Goal: Complete application form: Complete application form

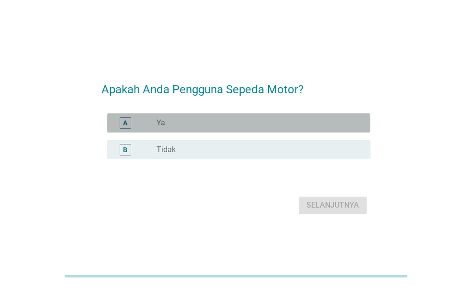
click at [218, 126] on div "radio_button_unchecked Ya" at bounding box center [256, 123] width 199 height 10
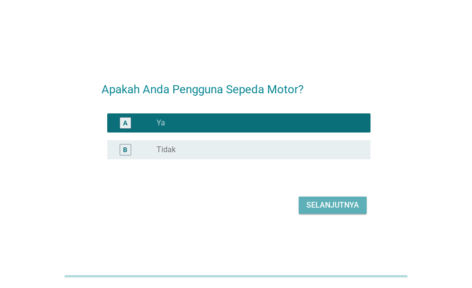
click at [342, 211] on div "Selanjutnya" at bounding box center [332, 205] width 53 height 11
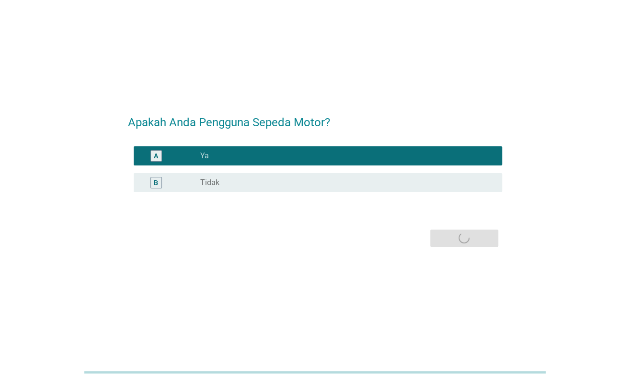
scroll to position [23, 0]
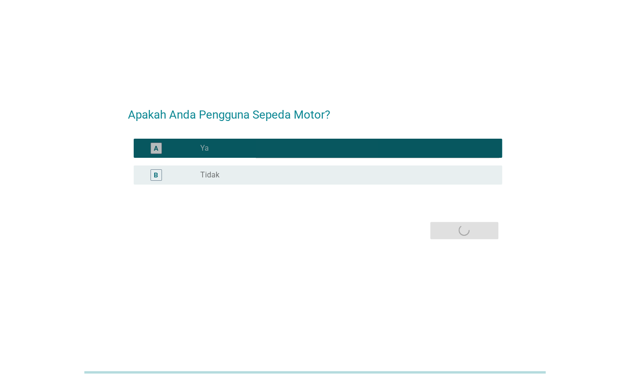
click at [359, 153] on div "A radio_button_checked Ya" at bounding box center [318, 148] width 368 height 19
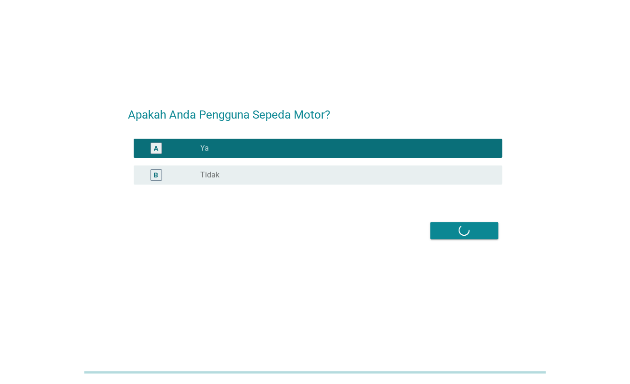
click at [322, 147] on div "radio_button_checked Ya" at bounding box center [343, 149] width 286 height 10
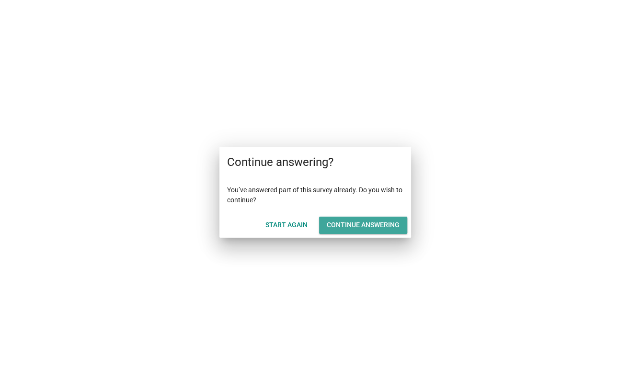
click at [327, 230] on button "Continue answering" at bounding box center [363, 225] width 88 height 17
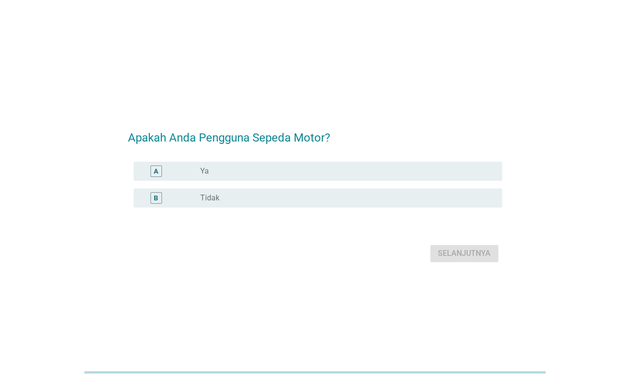
click at [305, 170] on div "radio_button_unchecked Ya" at bounding box center [343, 172] width 286 height 10
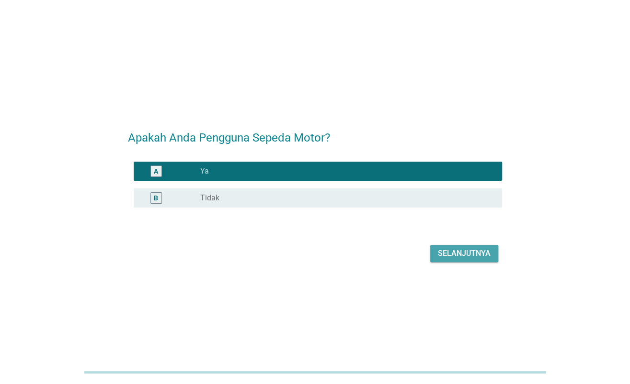
click at [453, 251] on div "Selanjutnya" at bounding box center [464, 253] width 53 height 11
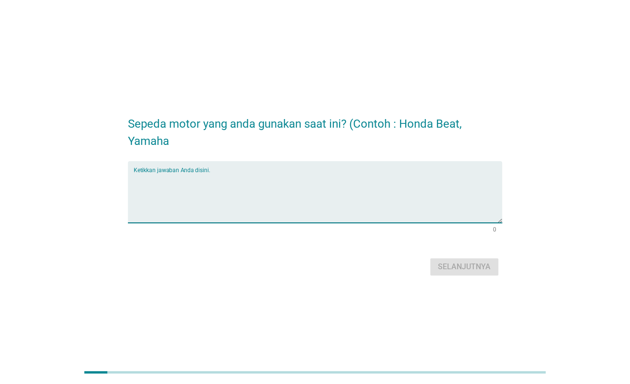
click at [240, 205] on textarea "Ketikkan jawaban Anda disini." at bounding box center [318, 198] width 368 height 50
type textarea "yamaha fino"
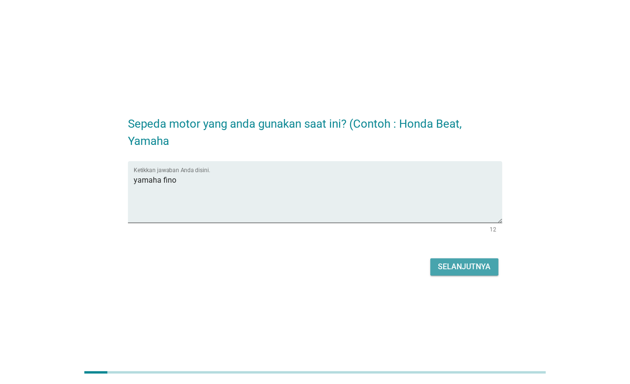
click at [453, 266] on div "Selanjutnya" at bounding box center [464, 266] width 53 height 11
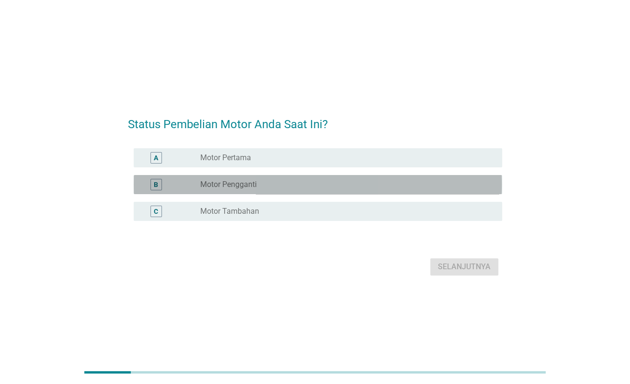
click at [253, 181] on label "Motor Pengganti" at bounding box center [228, 185] width 56 height 10
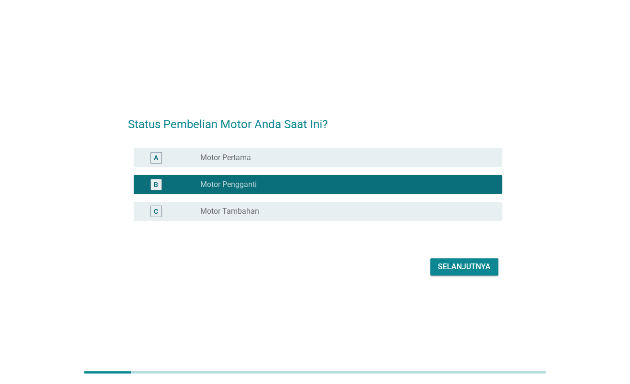
click at [378, 211] on div "radio_button_unchecked Motor Tambahan" at bounding box center [343, 212] width 286 height 10
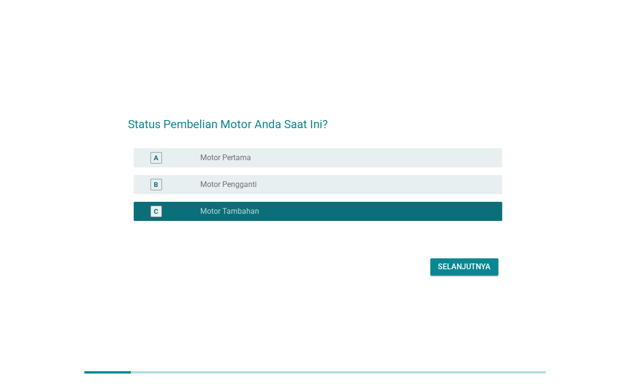
click at [440, 268] on div "Selanjutnya" at bounding box center [464, 266] width 53 height 11
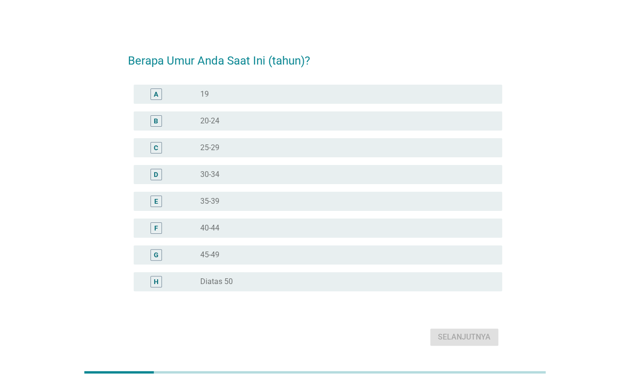
click at [223, 181] on div "D radio_button_unchecked 30-34" at bounding box center [318, 174] width 368 height 19
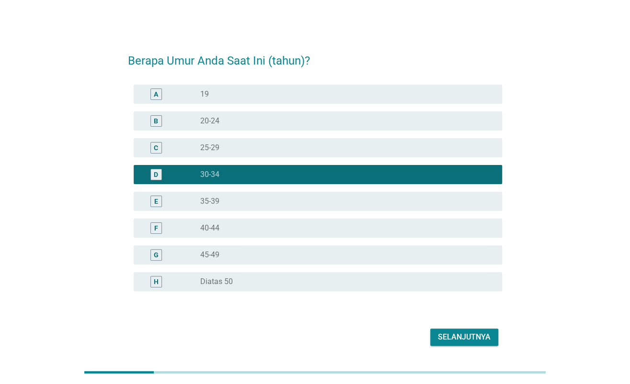
click at [462, 331] on button "Selanjutnya" at bounding box center [464, 337] width 68 height 17
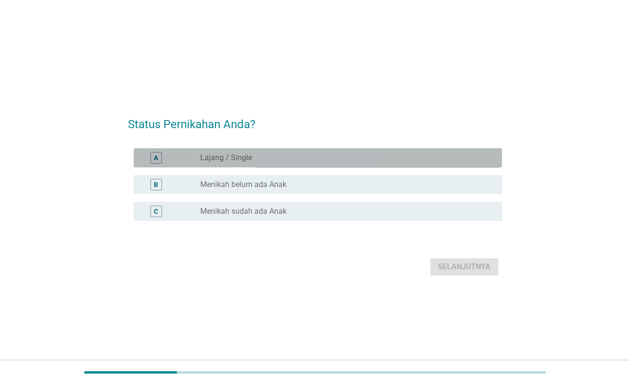
click at [272, 163] on div "A radio_button_unchecked Lajang / Single" at bounding box center [318, 157] width 368 height 19
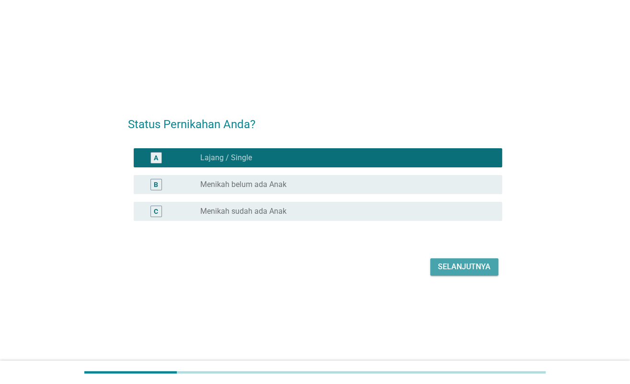
click at [479, 261] on div "Selanjutnya" at bounding box center [464, 266] width 53 height 11
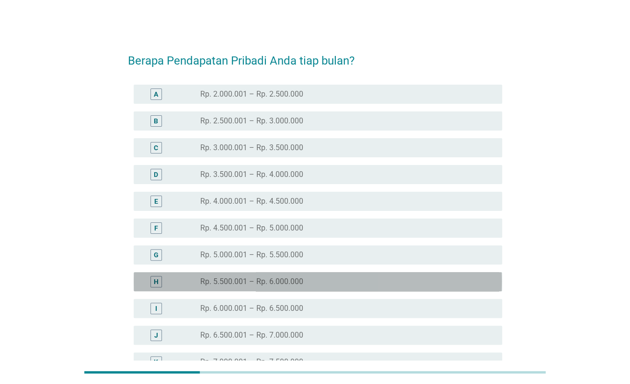
click at [323, 287] on div "radio_button_unchecked Rp. 5.500.001 – Rp. 6.000.000" at bounding box center [347, 281] width 294 height 11
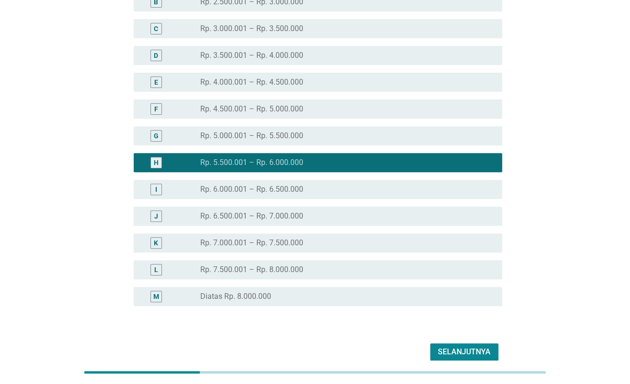
scroll to position [164, 0]
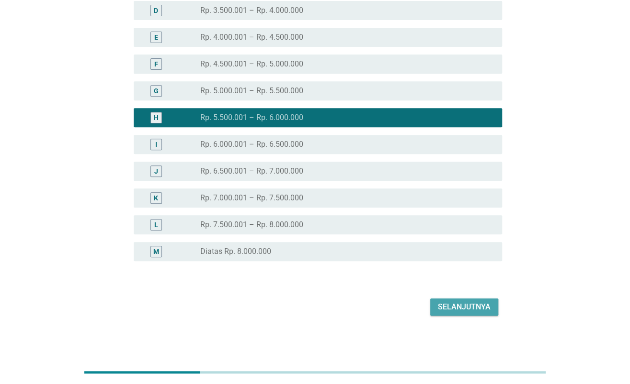
click at [476, 304] on div "Selanjutnya" at bounding box center [464, 307] width 53 height 11
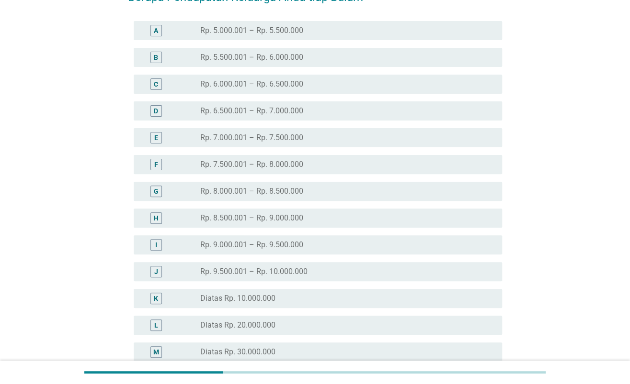
scroll to position [127, 0]
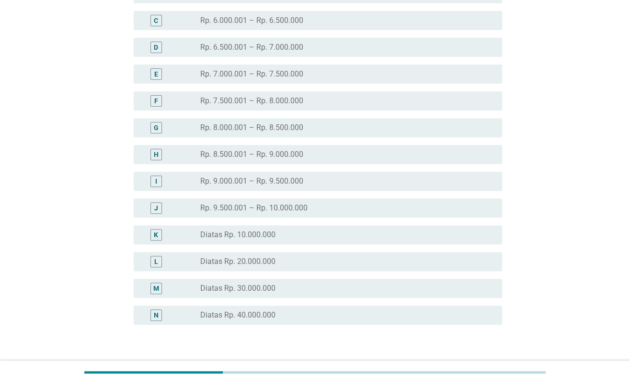
click at [284, 280] on div "M radio_button_unchecked Diatas Rp. 30.000.000" at bounding box center [318, 288] width 368 height 19
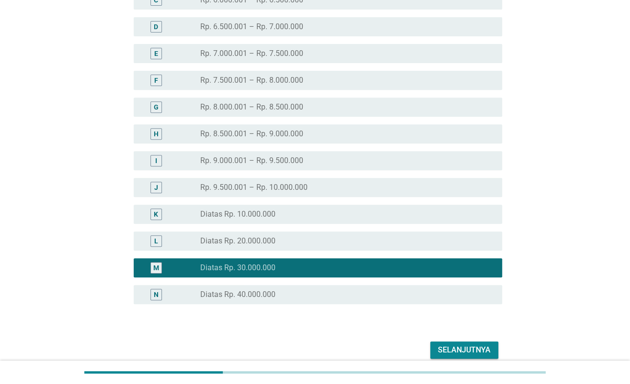
scroll to position [191, 0]
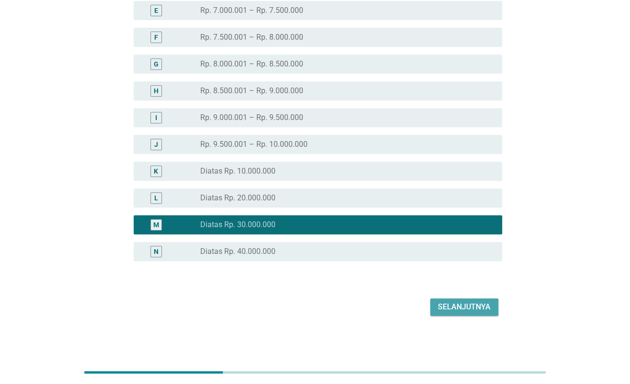
click at [462, 306] on div "Selanjutnya" at bounding box center [464, 307] width 53 height 11
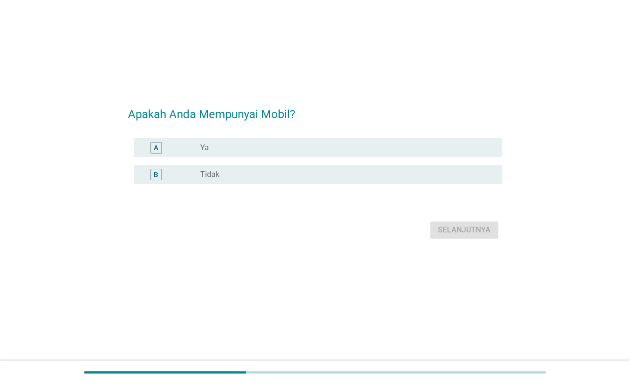
scroll to position [0, 0]
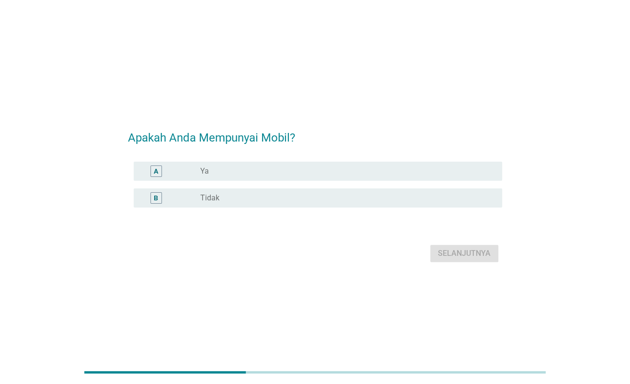
click at [260, 175] on div "radio_button_unchecked Ya" at bounding box center [343, 172] width 286 height 10
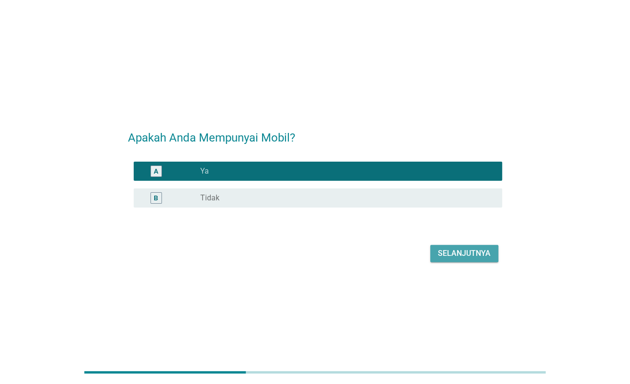
click at [474, 253] on div "Selanjutnya" at bounding box center [464, 253] width 53 height 11
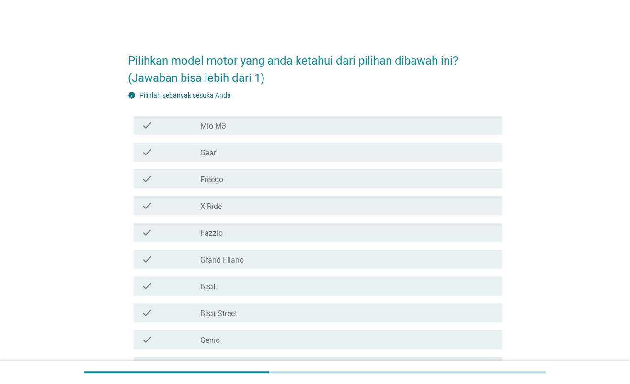
click at [248, 131] on div "check check_box_outline_blank Mio M3" at bounding box center [318, 125] width 368 height 19
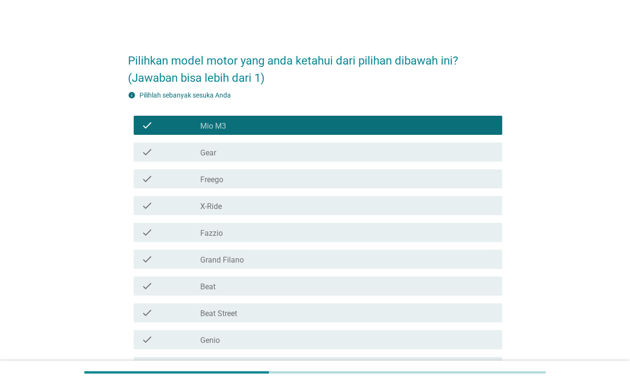
click at [244, 184] on div "check_box_outline_blank Freego" at bounding box center [347, 178] width 294 height 11
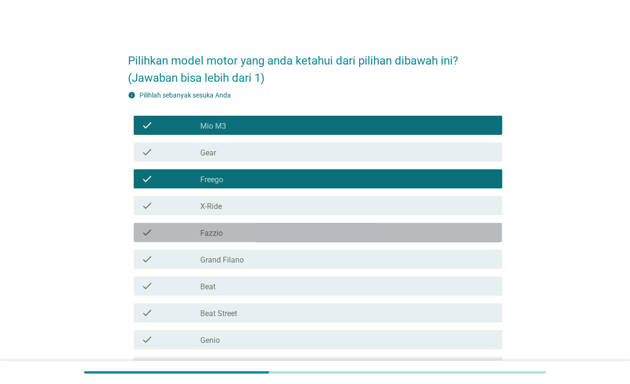
click at [244, 232] on div "check_box_outline_blank Fazzio" at bounding box center [347, 232] width 294 height 11
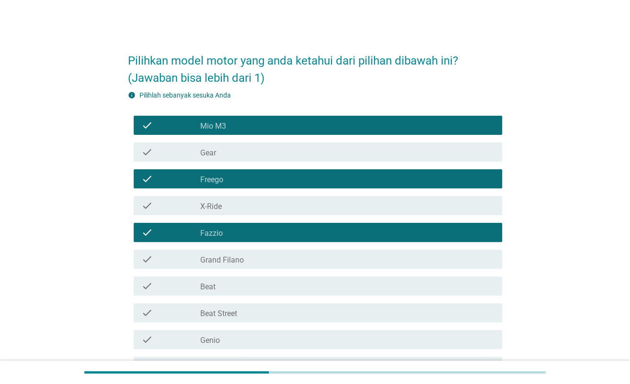
click at [248, 255] on div "check_box_outline_blank Grand Filano" at bounding box center [347, 259] width 294 height 11
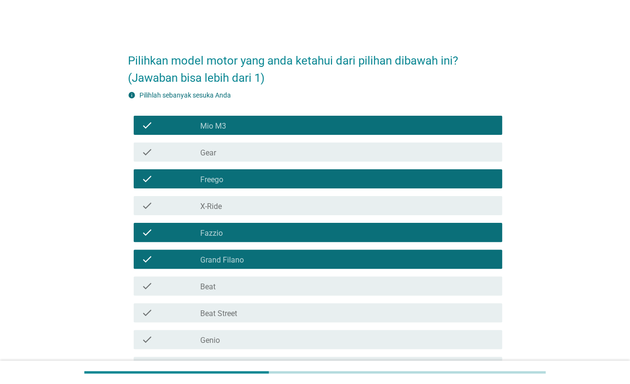
click at [249, 292] on div "check check_box_outline_blank Beat" at bounding box center [318, 286] width 368 height 19
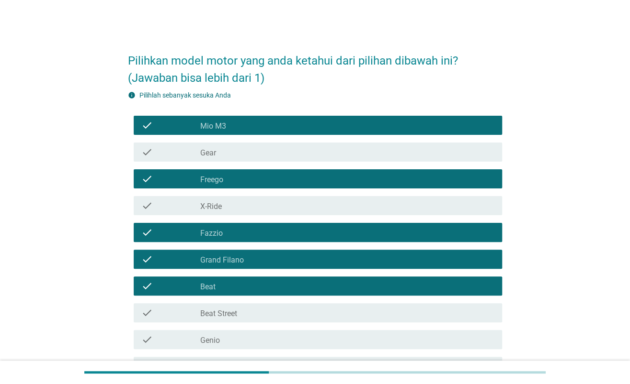
click at [252, 315] on div "check_box_outline_blank Beat Street" at bounding box center [347, 312] width 294 height 11
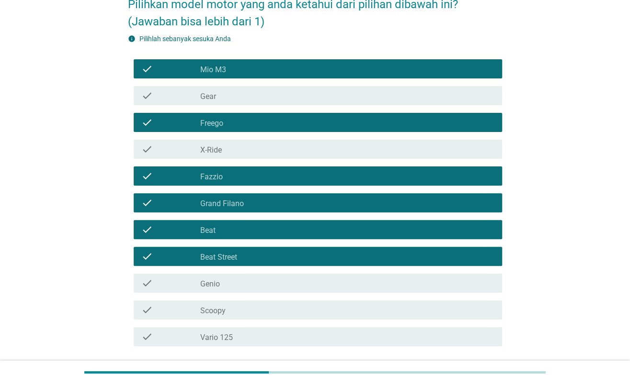
scroll to position [127, 0]
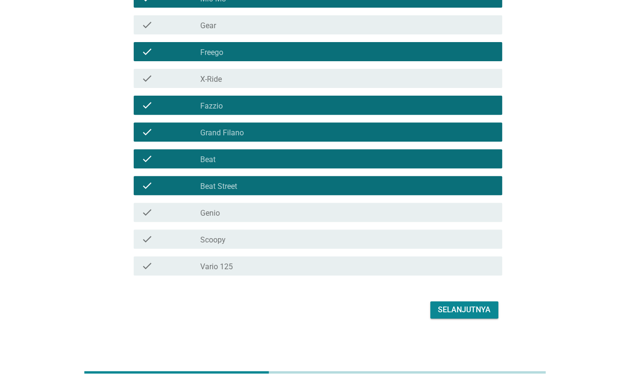
click at [218, 209] on label "Genio" at bounding box center [210, 214] width 20 height 10
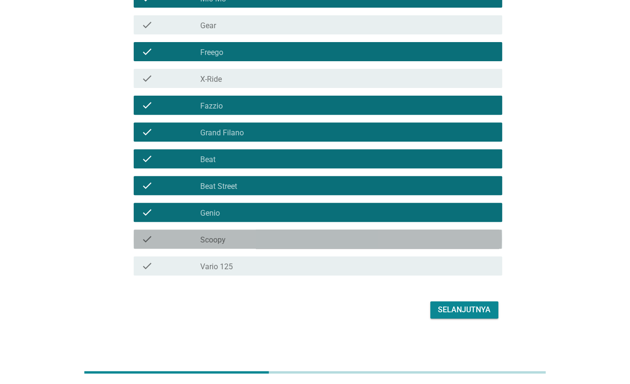
click at [237, 234] on div "check_box_outline_blank Scoopy" at bounding box center [347, 239] width 294 height 11
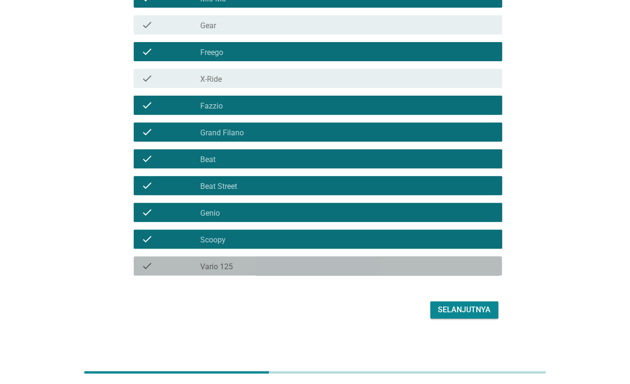
click at [239, 267] on div "check_box_outline_blank Vario 125" at bounding box center [347, 265] width 294 height 11
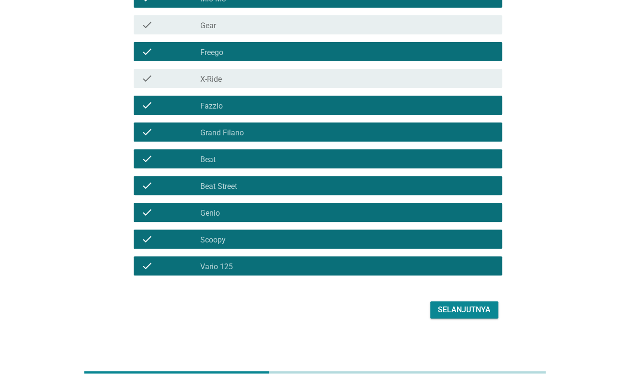
click at [460, 302] on button "Selanjutnya" at bounding box center [464, 310] width 68 height 17
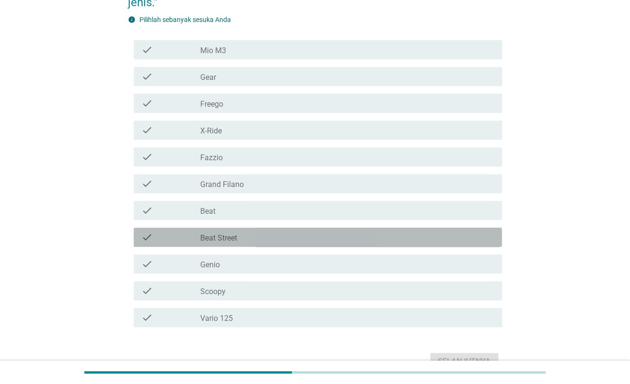
click at [288, 239] on div "check_box_outline_blank Beat Street" at bounding box center [347, 237] width 294 height 11
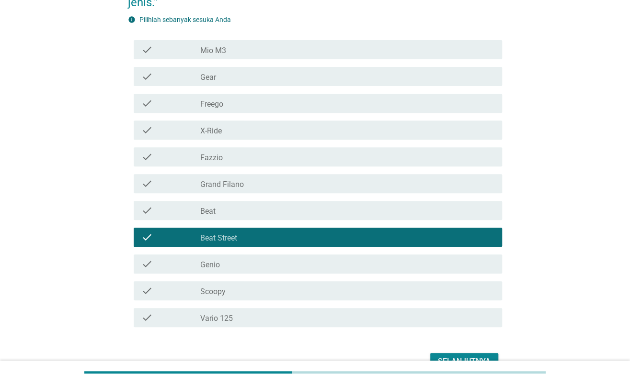
scroll to position [182, 0]
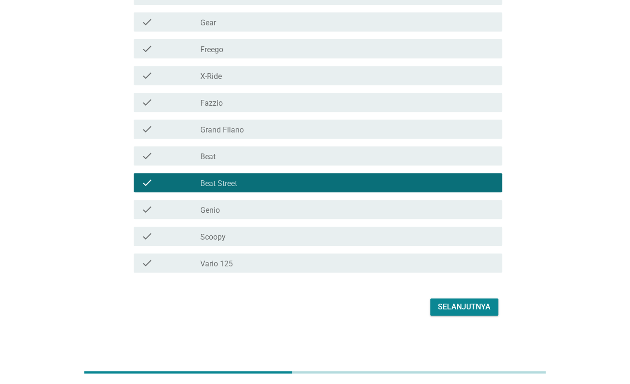
click at [487, 301] on button "Selanjutnya" at bounding box center [464, 307] width 68 height 17
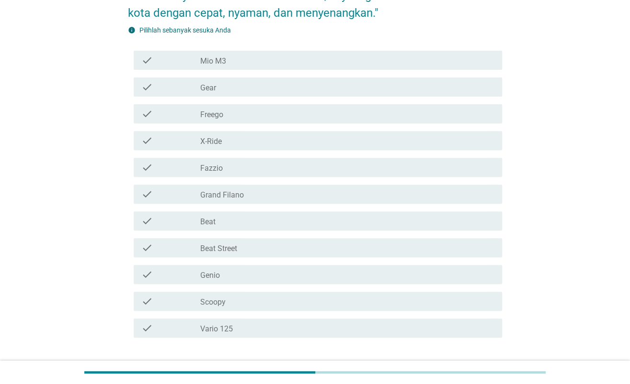
scroll to position [127, 0]
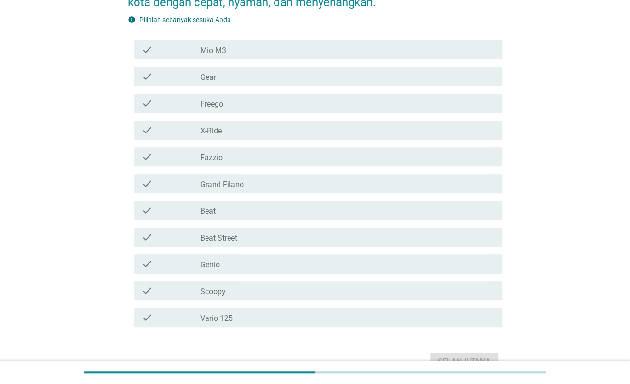
click at [380, 191] on div "check check_box_outline_blank Grand Filano" at bounding box center [318, 183] width 368 height 19
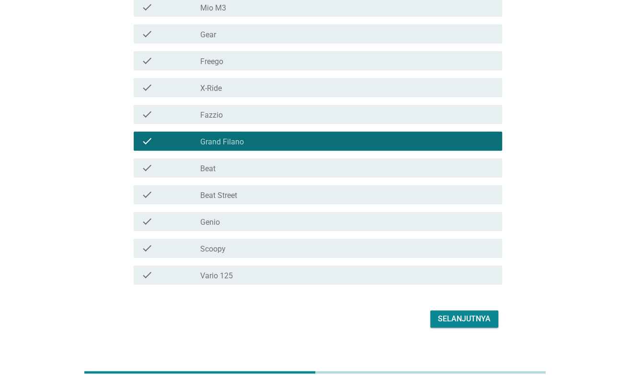
scroll to position [182, 0]
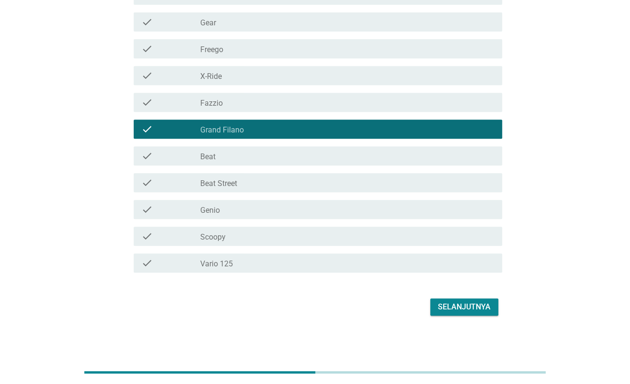
click at [453, 306] on div "Selanjutnya" at bounding box center [464, 307] width 53 height 11
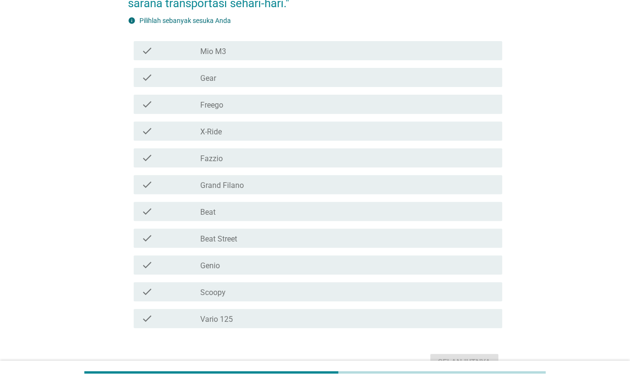
scroll to position [127, 0]
click at [425, 322] on div "check_box_outline_blank Vario 125" at bounding box center [347, 317] width 294 height 11
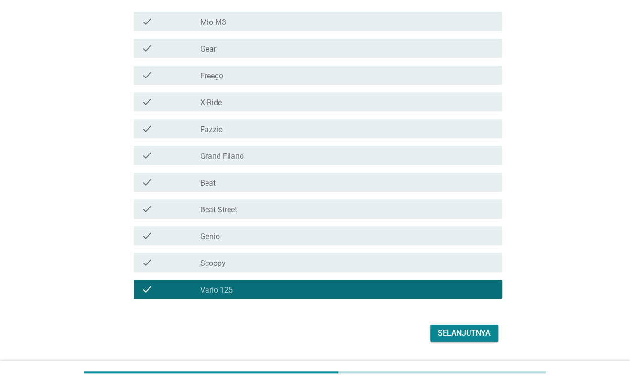
scroll to position [182, 0]
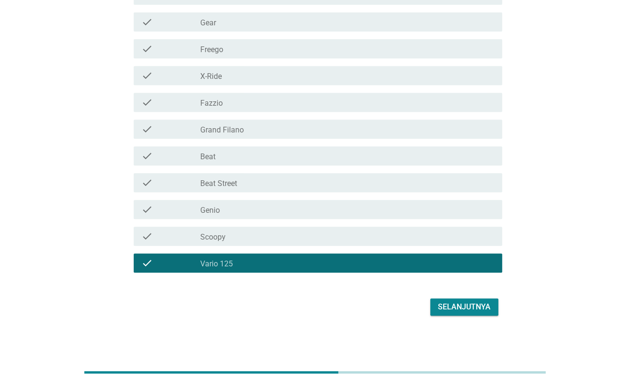
click at [456, 307] on div "Selanjutnya" at bounding box center [464, 307] width 53 height 11
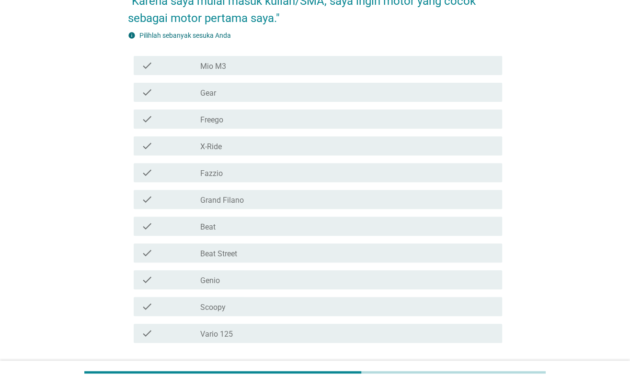
scroll to position [127, 0]
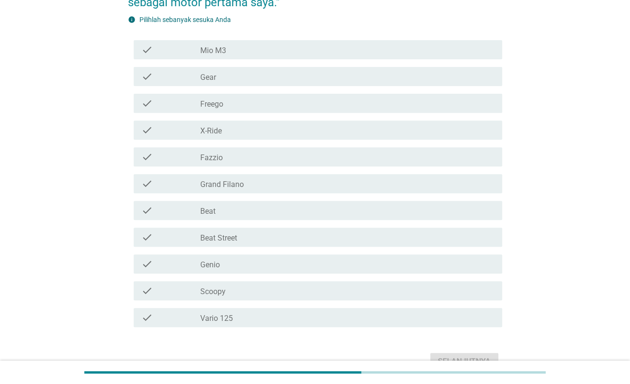
click at [276, 294] on div "check_box_outline_blank Scoopy" at bounding box center [347, 290] width 294 height 11
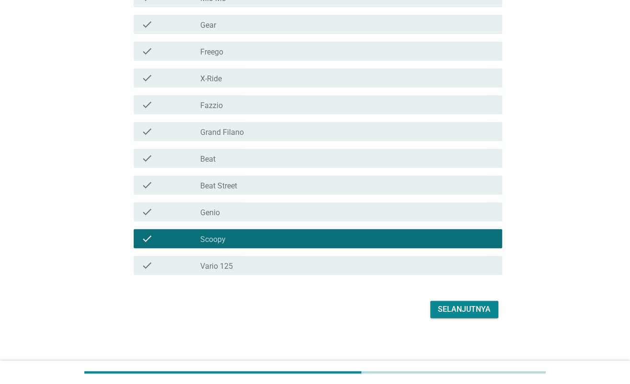
scroll to position [182, 0]
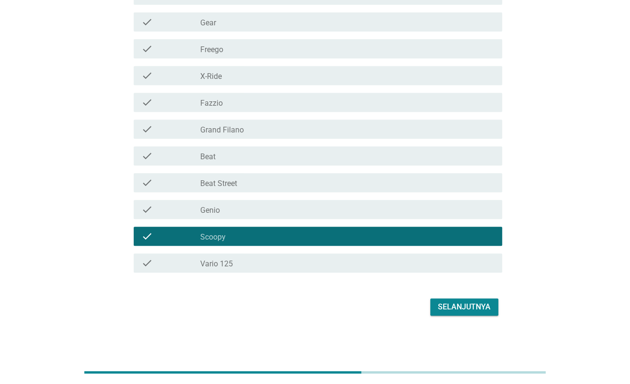
click at [444, 312] on div "Selanjutnya" at bounding box center [464, 307] width 53 height 11
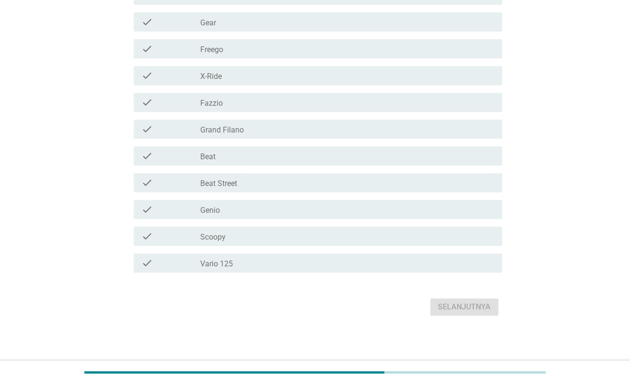
scroll to position [0, 0]
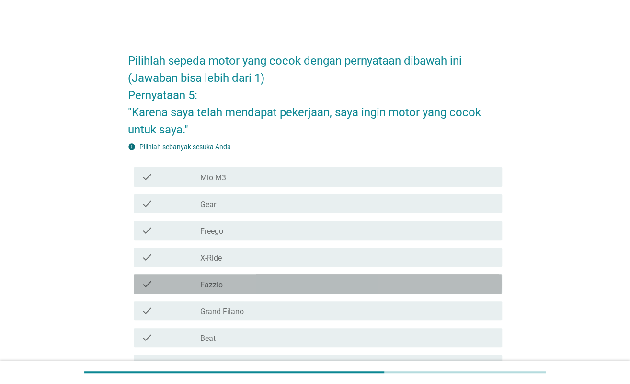
click at [237, 289] on div "check_box_outline_blank Fazzio" at bounding box center [347, 284] width 294 height 11
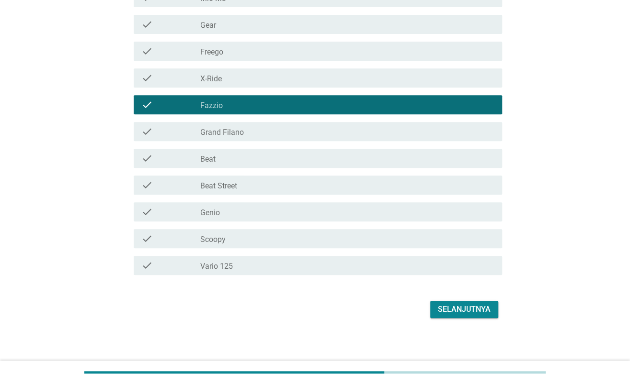
scroll to position [182, 0]
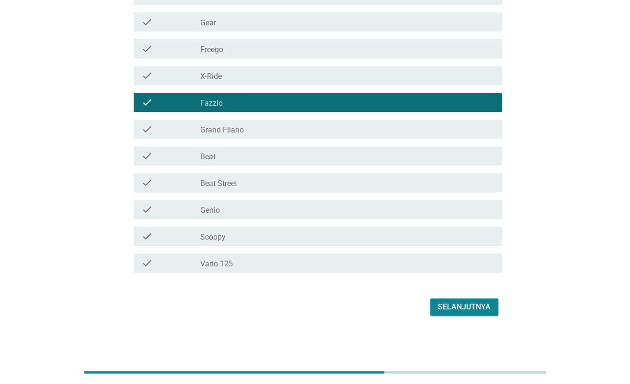
click at [462, 307] on div "Selanjutnya" at bounding box center [464, 307] width 53 height 11
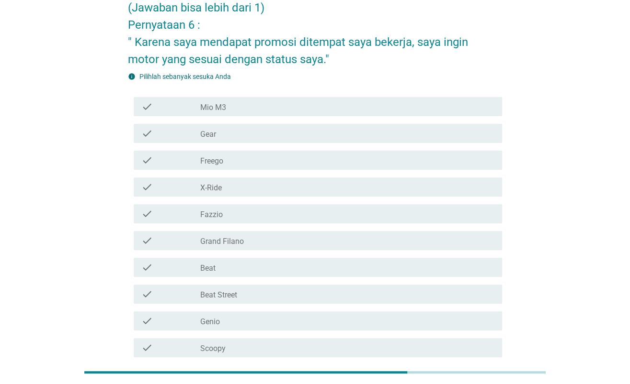
scroll to position [0, 0]
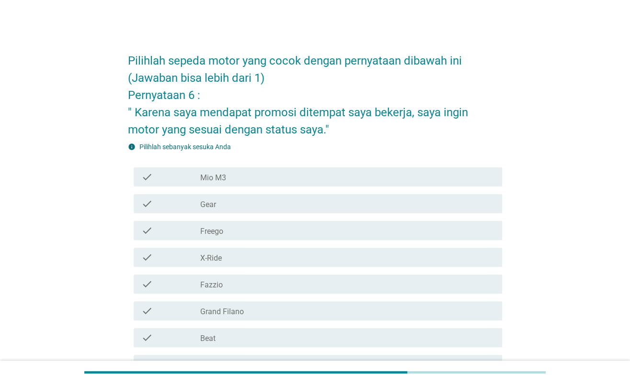
click at [234, 338] on div "check_box_outline_blank Beat" at bounding box center [347, 337] width 294 height 11
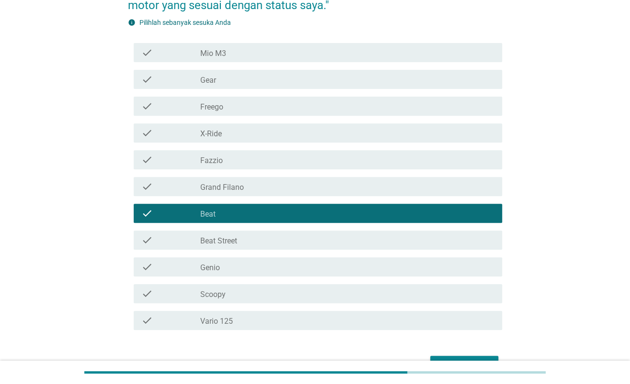
scroll to position [182, 0]
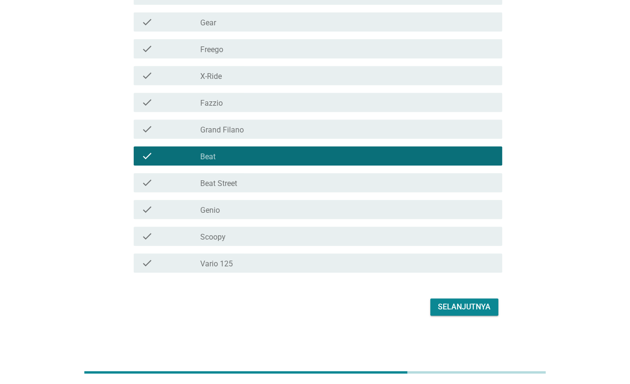
click at [444, 307] on div "Selanjutnya" at bounding box center [464, 307] width 53 height 11
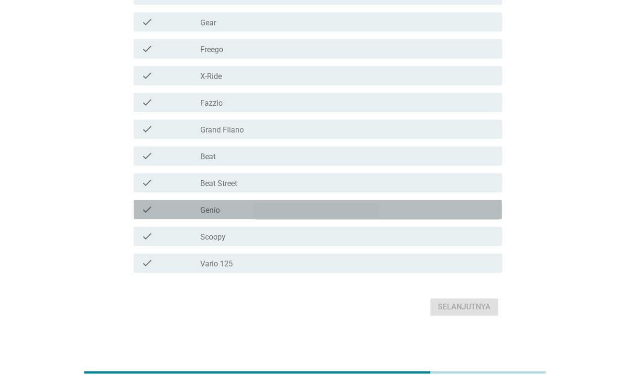
click at [228, 206] on div "check_box_outline_blank Genio" at bounding box center [347, 209] width 294 height 11
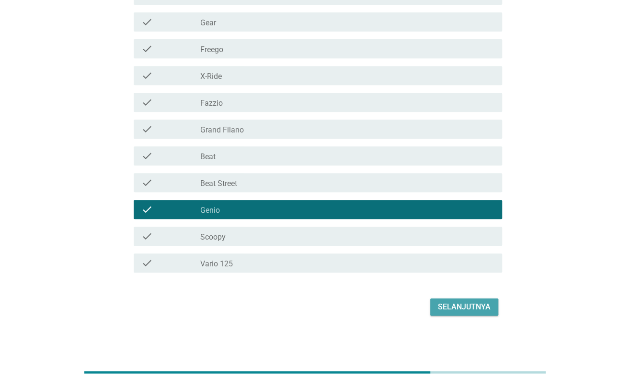
click at [444, 310] on div "Selanjutnya" at bounding box center [464, 307] width 53 height 11
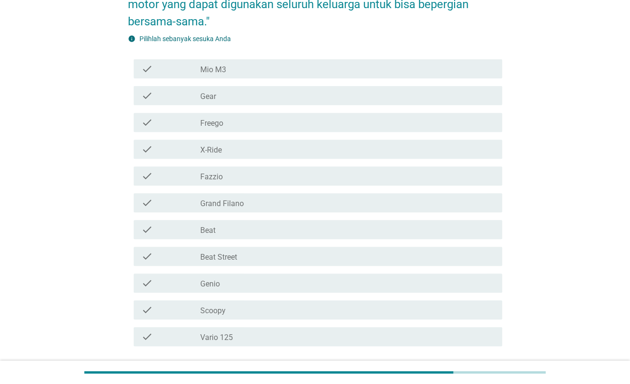
scroll to position [127, 0]
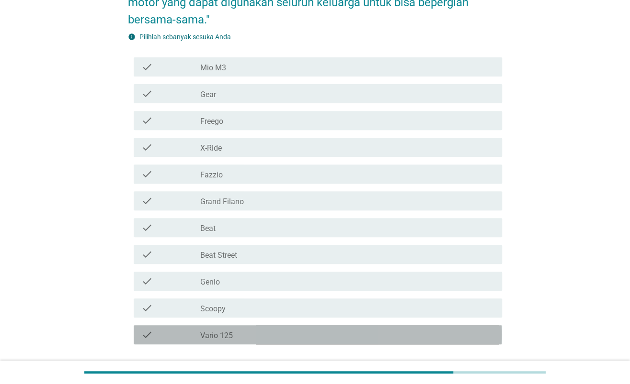
click at [250, 336] on div "check_box_outline_blank Vario 125" at bounding box center [347, 334] width 294 height 11
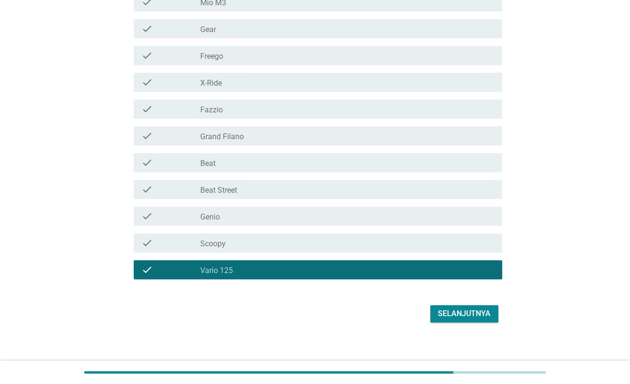
scroll to position [199, 0]
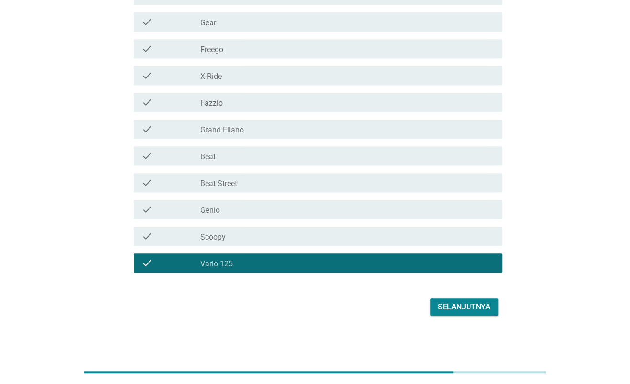
click at [466, 312] on div "Selanjutnya" at bounding box center [464, 307] width 53 height 11
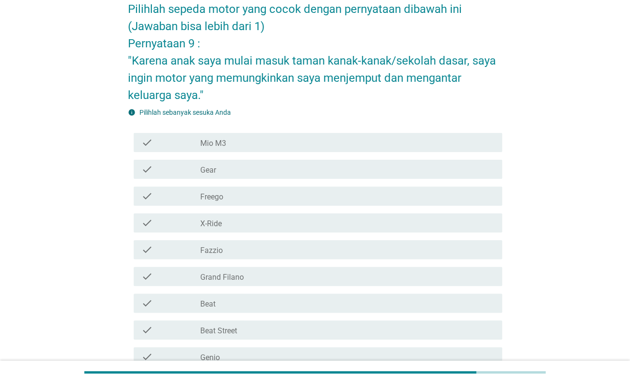
scroll to position [64, 0]
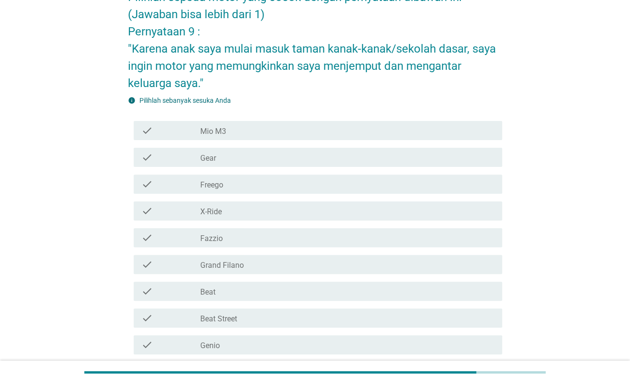
click at [263, 241] on div "check_box_outline_blank Fazzio" at bounding box center [347, 237] width 294 height 11
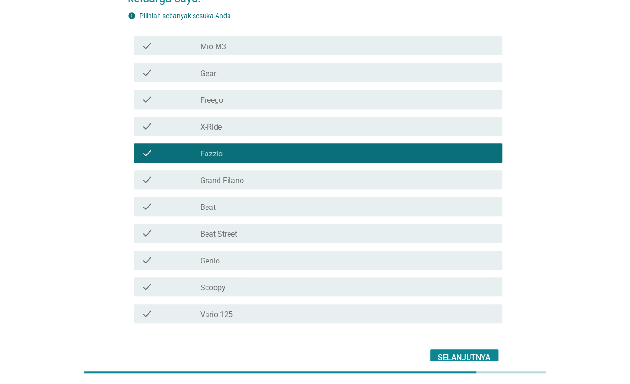
scroll to position [8, 0]
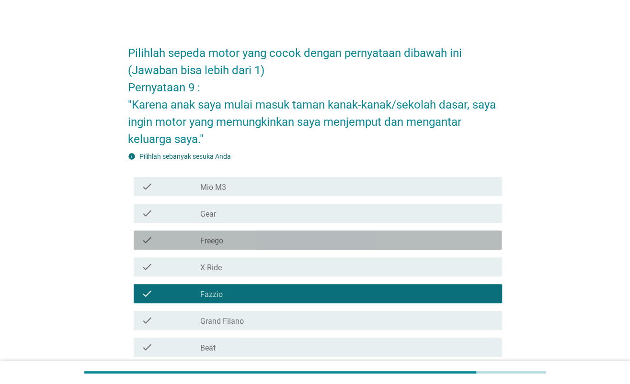
click at [370, 243] on div "check_box_outline_blank Freego" at bounding box center [347, 240] width 294 height 11
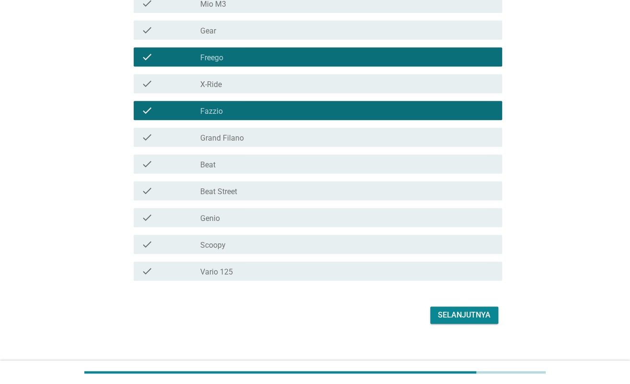
scroll to position [199, 0]
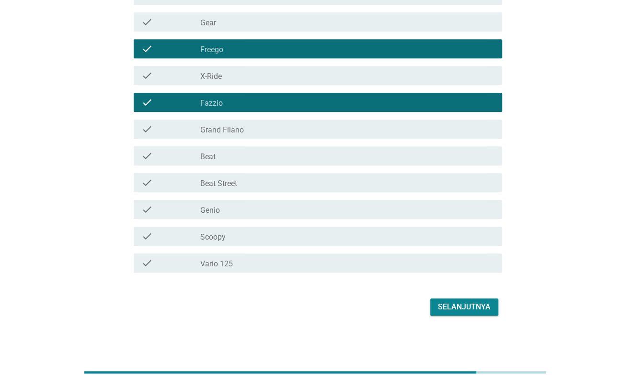
click at [469, 312] on div "Selanjutnya" at bounding box center [464, 307] width 53 height 11
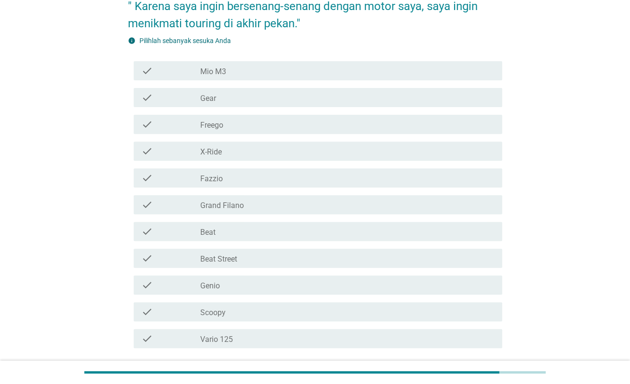
scroll to position [127, 0]
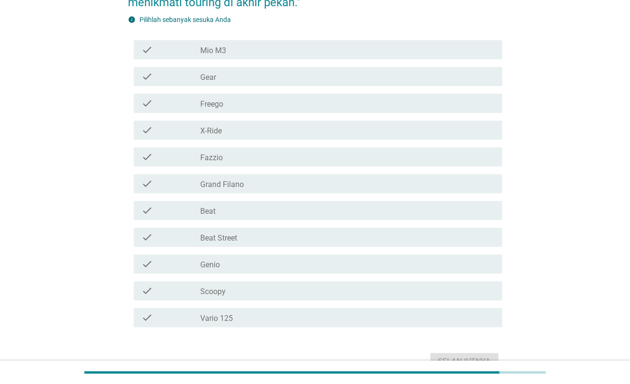
click at [301, 124] on div "check_box_outline_blank X-Ride" at bounding box center [347, 129] width 294 height 11
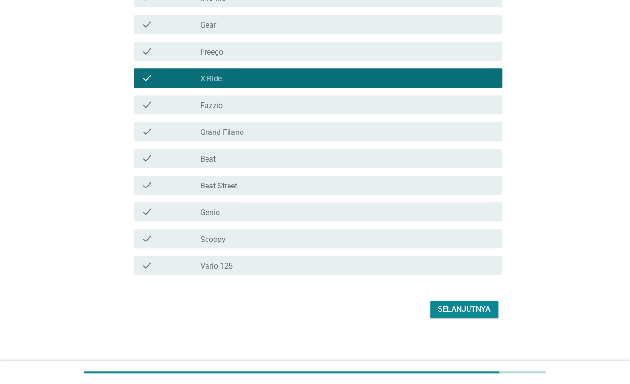
scroll to position [182, 0]
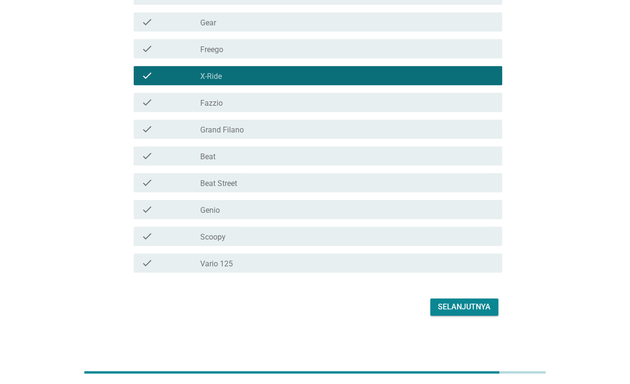
click at [480, 299] on button "Selanjutnya" at bounding box center [464, 307] width 68 height 17
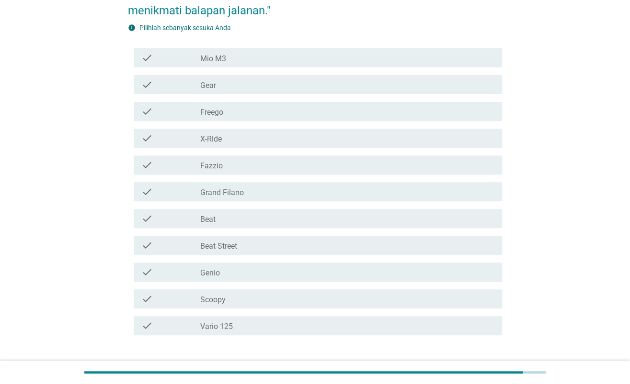
scroll to position [127, 0]
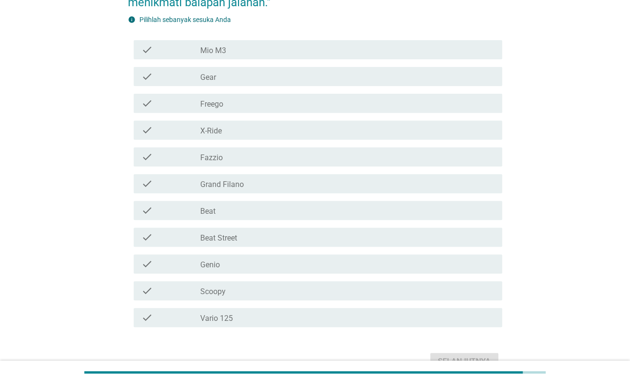
click at [268, 239] on div "check_box_outline_blank Beat Street" at bounding box center [347, 237] width 294 height 11
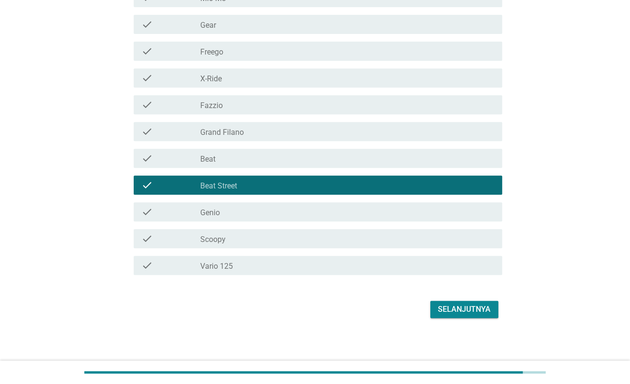
scroll to position [182, 0]
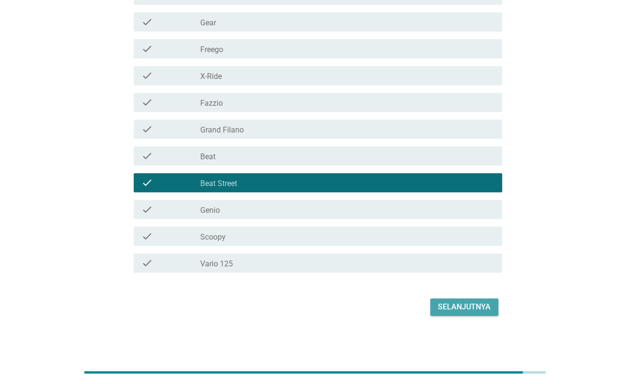
click at [453, 302] on div "Selanjutnya" at bounding box center [464, 307] width 53 height 11
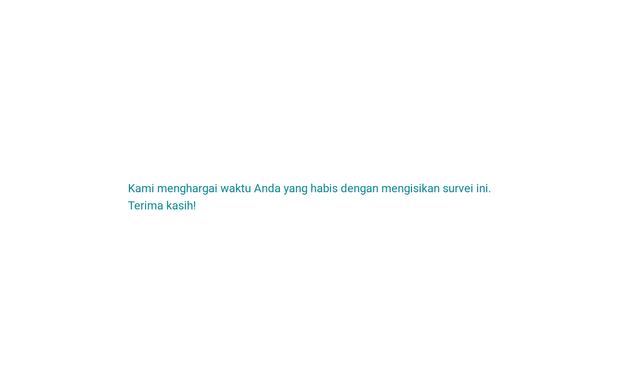
scroll to position [0, 0]
